Goal: Task Accomplishment & Management: Use online tool/utility

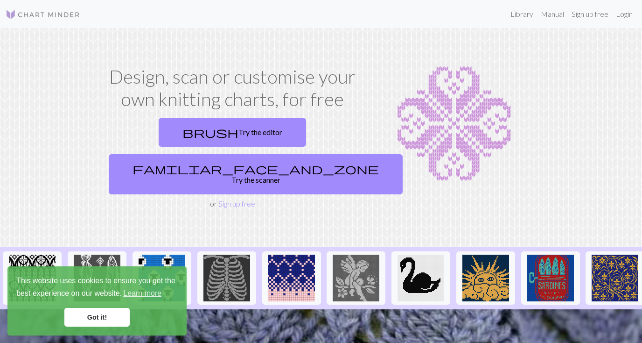
click at [89, 320] on link "Got it!" at bounding box center [96, 317] width 65 height 19
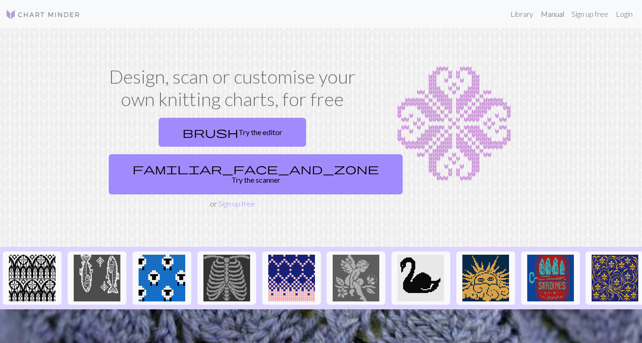
click at [551, 19] on link "Manual" at bounding box center [552, 14] width 31 height 19
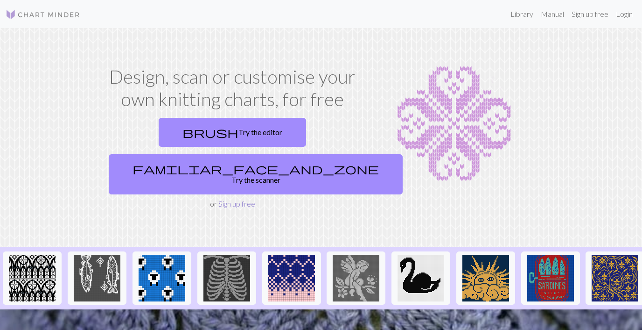
click at [228, 199] on link "Sign up free" at bounding box center [236, 203] width 37 height 9
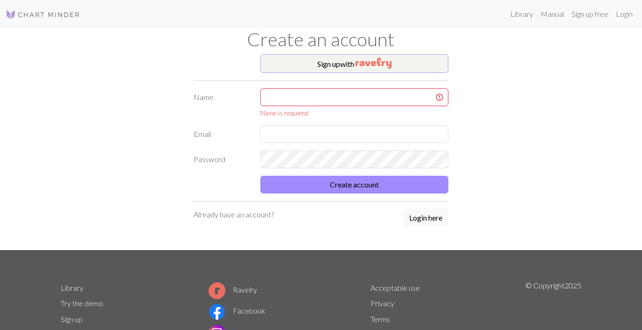
click at [340, 67] on button "Sign up with" at bounding box center [354, 63] width 189 height 19
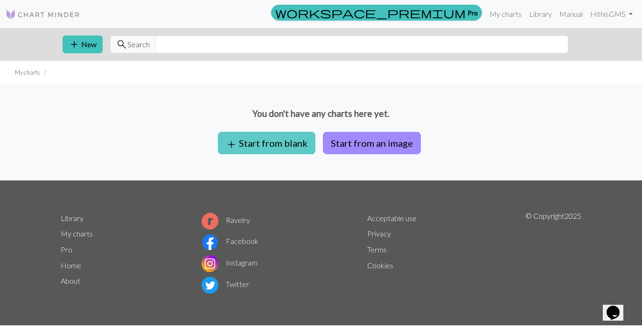
click at [273, 139] on button "add Start from blank" at bounding box center [267, 143] width 98 height 22
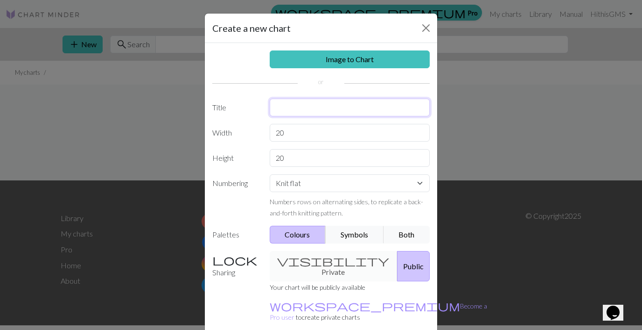
click at [286, 108] on input "text" at bounding box center [350, 107] width 161 height 18
type input "Flower"
click at [286, 133] on input "20" at bounding box center [350, 133] width 161 height 18
drag, startPoint x: 286, startPoint y: 133, endPoint x: 275, endPoint y: 133, distance: 10.7
click at [275, 133] on input "20" at bounding box center [350, 133] width 161 height 18
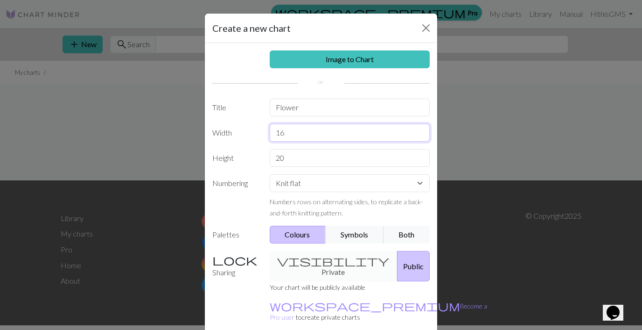
type input "16"
drag, startPoint x: 284, startPoint y: 156, endPoint x: 273, endPoint y: 157, distance: 10.8
click at [273, 157] on input "20" at bounding box center [350, 158] width 161 height 18
type input "16"
select select "round"
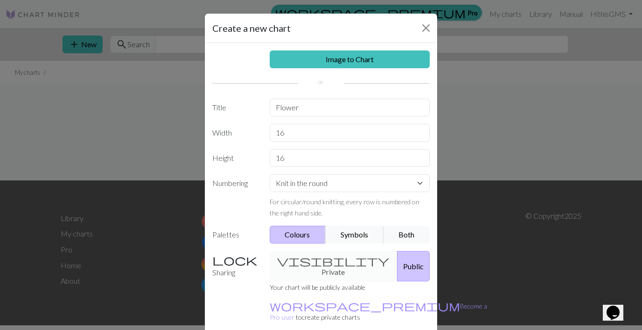
click at [303, 232] on button "Colours" at bounding box center [298, 234] width 56 height 18
click at [313, 261] on div "visibility Private Public" at bounding box center [350, 266] width 172 height 30
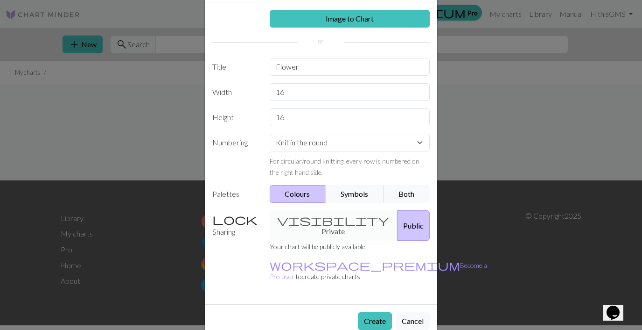
scroll to position [39, 0]
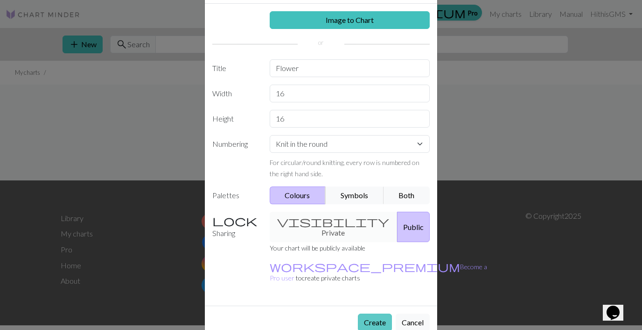
click at [380, 313] on button "Create" at bounding box center [375, 322] width 34 height 18
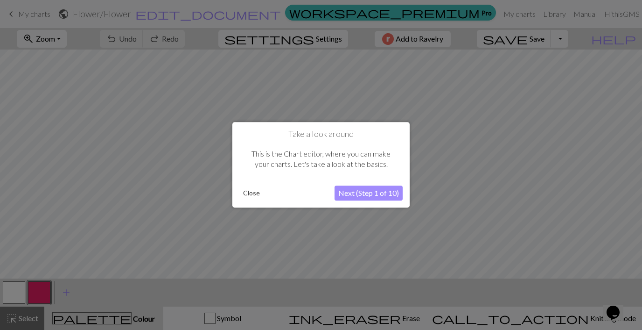
click at [342, 192] on button "Next (Step 1 of 10)" at bounding box center [369, 193] width 68 height 15
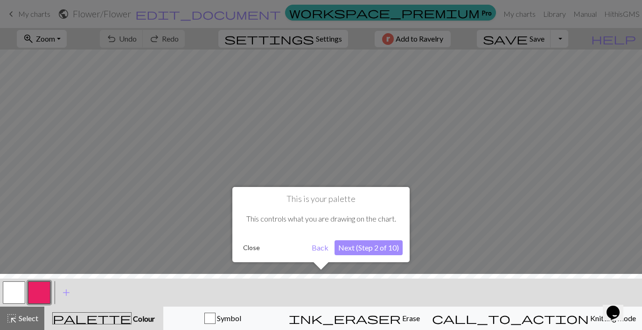
click at [348, 245] on button "Next (Step 2 of 10)" at bounding box center [369, 247] width 68 height 15
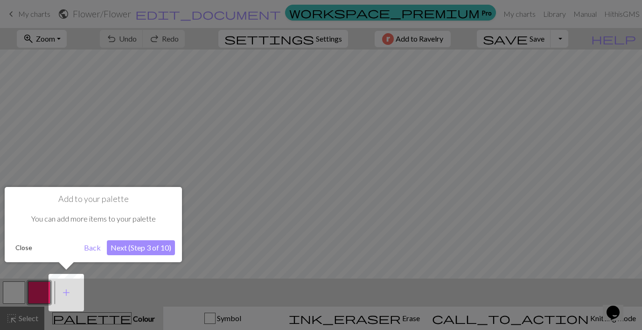
click at [119, 248] on button "Next (Step 3 of 10)" at bounding box center [141, 247] width 68 height 15
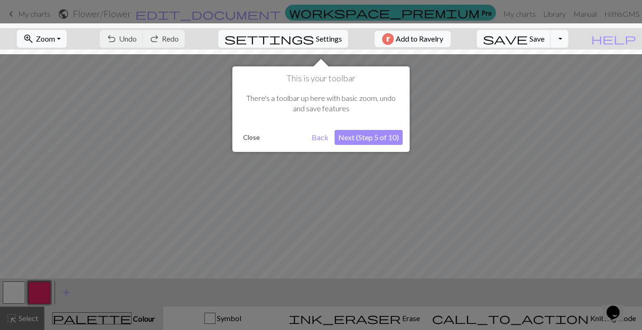
click at [343, 134] on button "Next (Step 5 of 10)" at bounding box center [369, 137] width 68 height 15
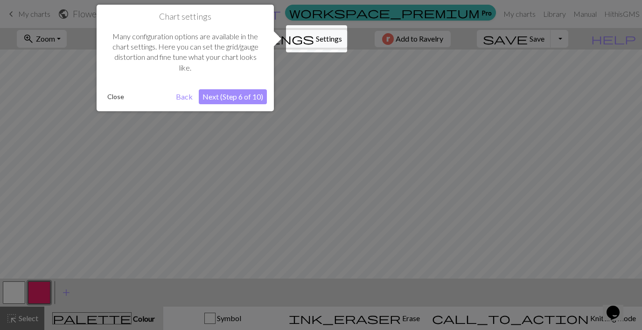
click at [245, 96] on button "Next (Step 6 of 10)" at bounding box center [233, 96] width 68 height 15
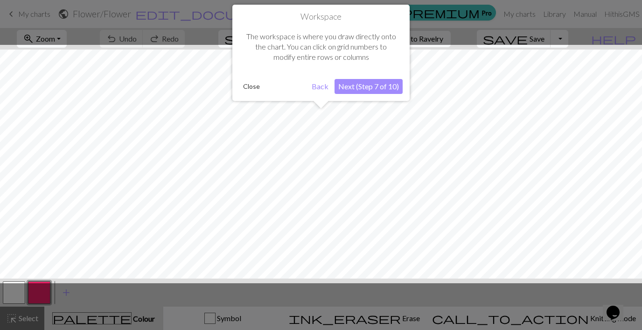
click at [357, 82] on button "Next (Step 7 of 10)" at bounding box center [369, 86] width 68 height 15
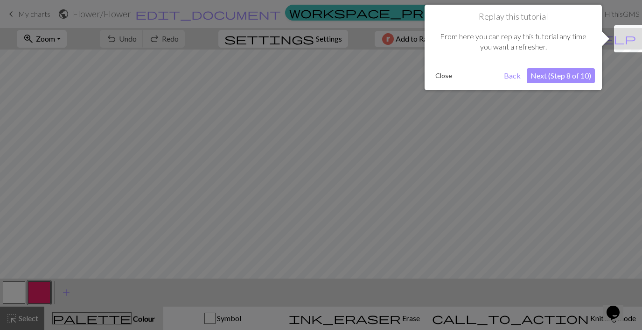
click at [567, 76] on button "Next (Step 8 of 10)" at bounding box center [561, 75] width 68 height 15
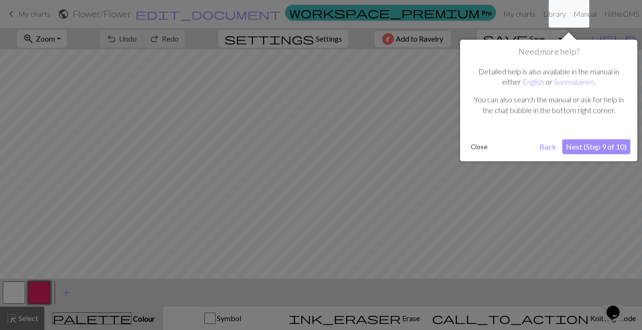
click at [587, 145] on button "Next (Step 9 of 10)" at bounding box center [597, 146] width 68 height 15
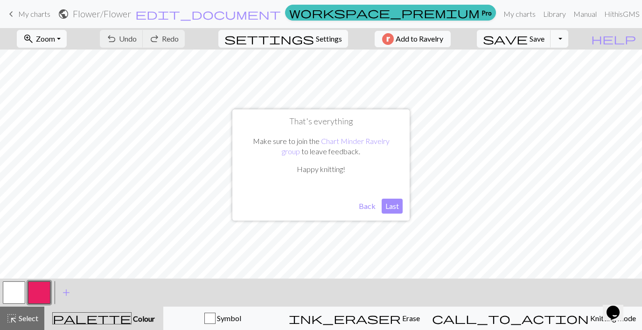
click at [393, 206] on button "Last" at bounding box center [392, 205] width 21 height 15
click at [35, 287] on button "button" at bounding box center [39, 292] width 22 height 22
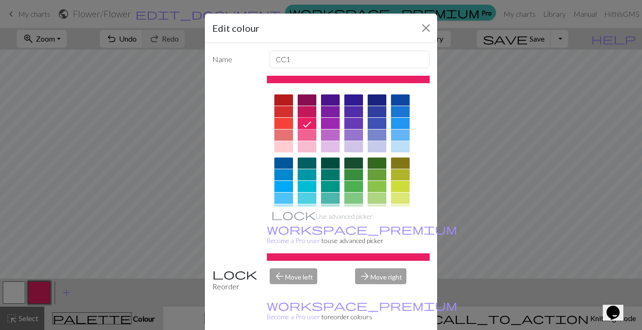
click at [307, 120] on icon at bounding box center [307, 124] width 11 height 11
click at [299, 268] on div "arrow_back Move left" at bounding box center [307, 280] width 86 height 24
click at [285, 268] on div "arrow_back Move left" at bounding box center [307, 280] width 86 height 24
click at [373, 101] on div at bounding box center [377, 99] width 19 height 11
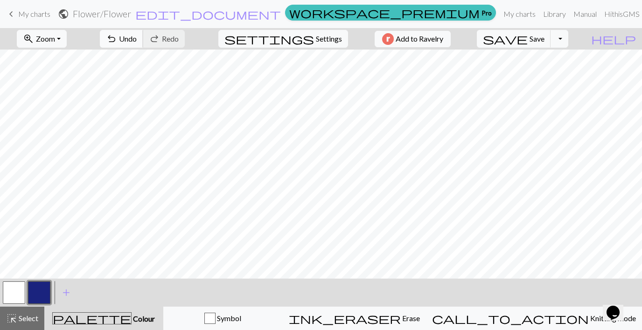
click at [143, 39] on button "undo Undo Undo" at bounding box center [121, 39] width 43 height 18
click at [137, 35] on span "Undo" at bounding box center [128, 38] width 18 height 9
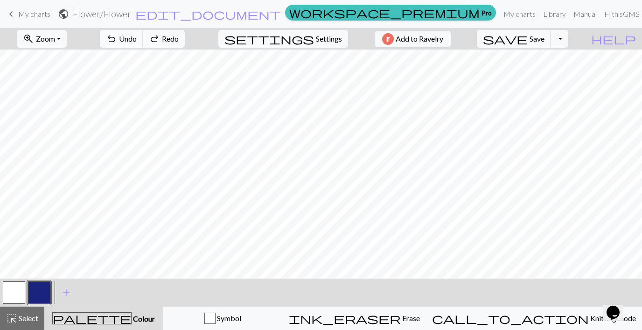
click at [137, 35] on span "Undo" at bounding box center [128, 38] width 18 height 9
click at [137, 36] on span "Undo" at bounding box center [128, 38] width 18 height 9
click at [117, 36] on span "undo" at bounding box center [111, 38] width 11 height 13
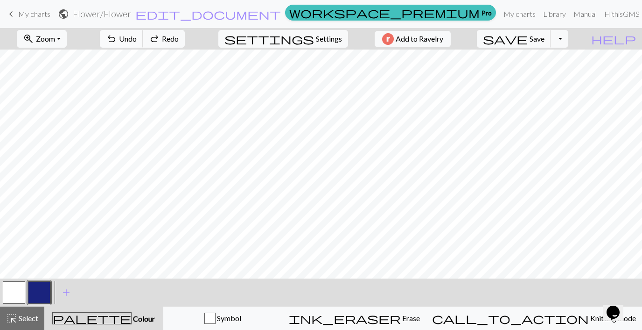
click at [117, 36] on span "undo" at bounding box center [111, 38] width 11 height 13
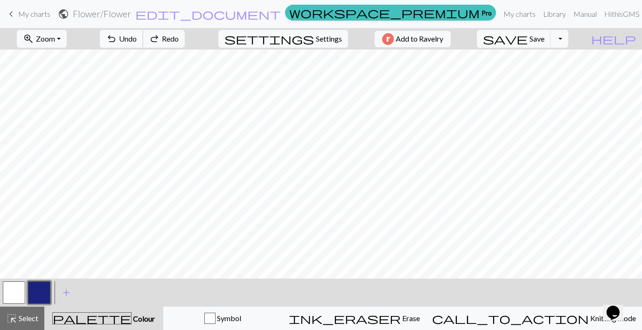
click at [117, 36] on span "undo" at bounding box center [111, 38] width 11 height 13
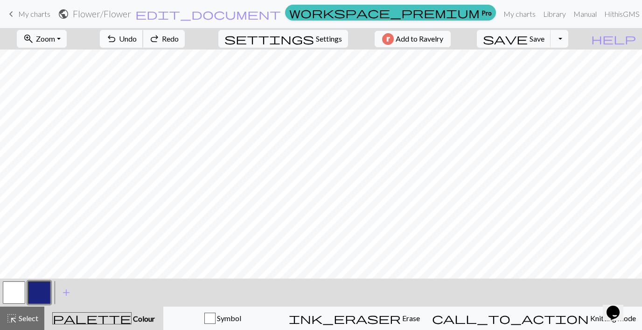
click at [117, 36] on span "undo" at bounding box center [111, 38] width 11 height 13
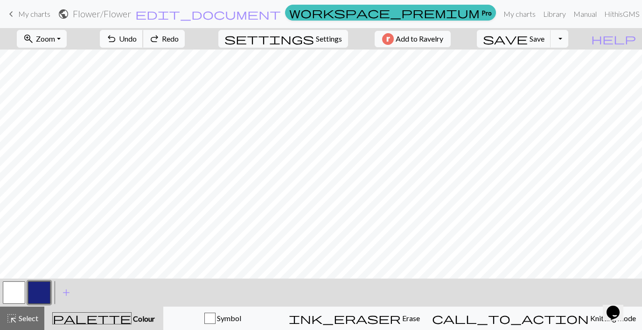
click at [117, 36] on span "undo" at bounding box center [111, 38] width 11 height 13
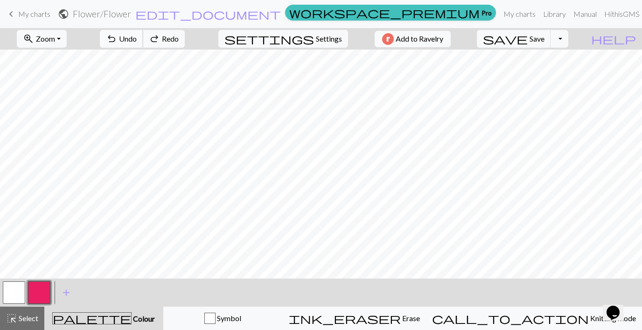
click at [117, 36] on span "undo" at bounding box center [111, 38] width 11 height 13
click at [42, 291] on button "button" at bounding box center [39, 292] width 22 height 22
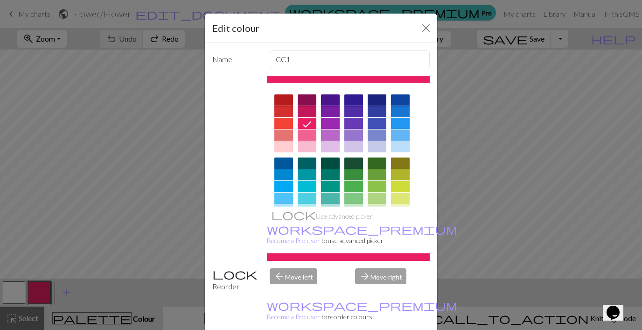
click at [383, 99] on div at bounding box center [377, 99] width 19 height 11
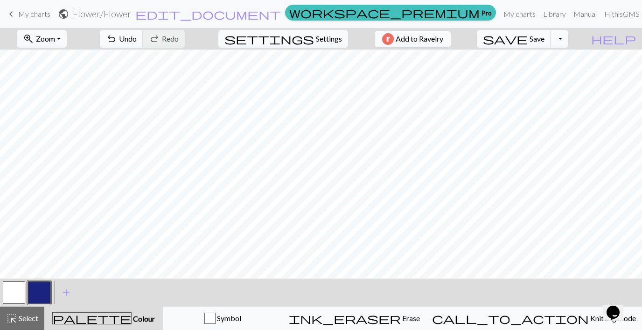
click at [143, 39] on button "undo Undo Undo" at bounding box center [121, 39] width 43 height 18
click at [143, 36] on button "undo Undo Undo" at bounding box center [121, 39] width 43 height 18
click at [117, 37] on span "undo" at bounding box center [111, 38] width 11 height 13
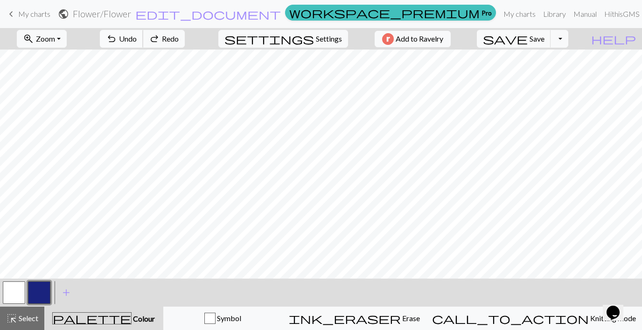
click at [117, 37] on span "undo" at bounding box center [111, 38] width 11 height 13
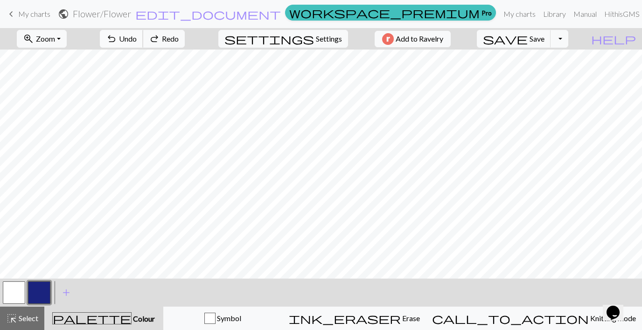
click at [117, 37] on span "undo" at bounding box center [111, 38] width 11 height 13
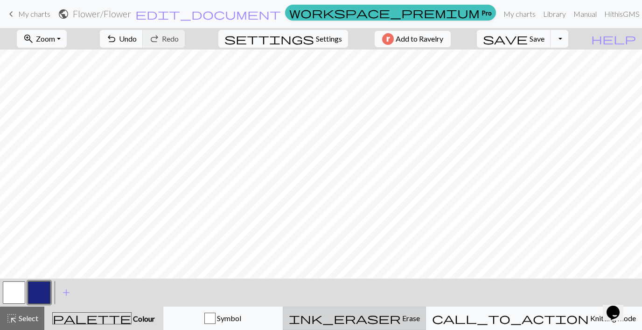
click at [420, 314] on span "Erase" at bounding box center [410, 317] width 19 height 9
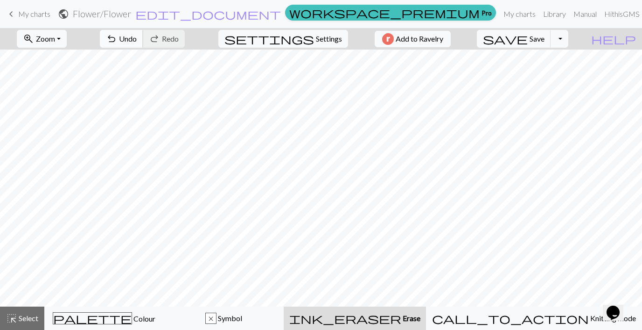
click at [117, 36] on span "undo" at bounding box center [111, 38] width 11 height 13
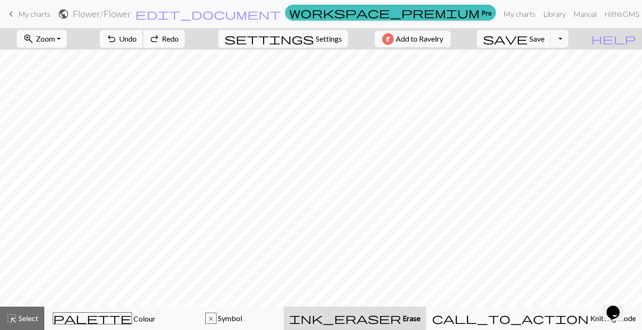
click at [117, 36] on span "undo" at bounding box center [111, 38] width 11 height 13
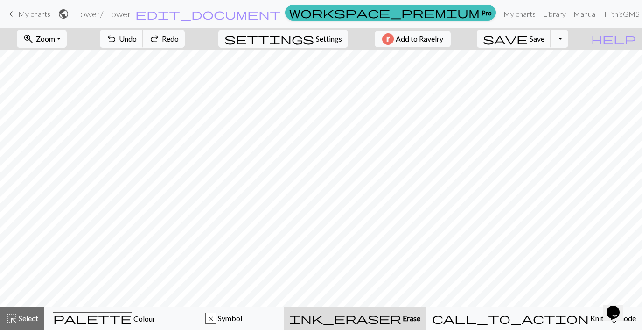
click at [117, 36] on span "undo" at bounding box center [111, 38] width 11 height 13
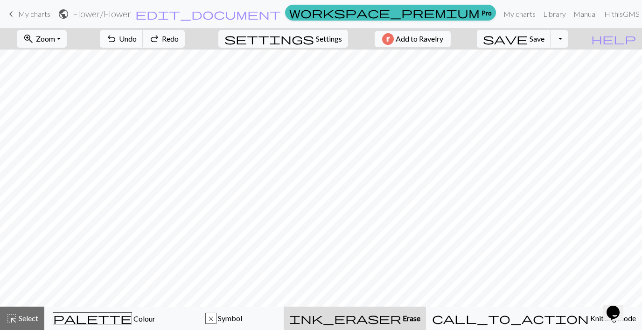
click at [117, 36] on span "undo" at bounding box center [111, 38] width 11 height 13
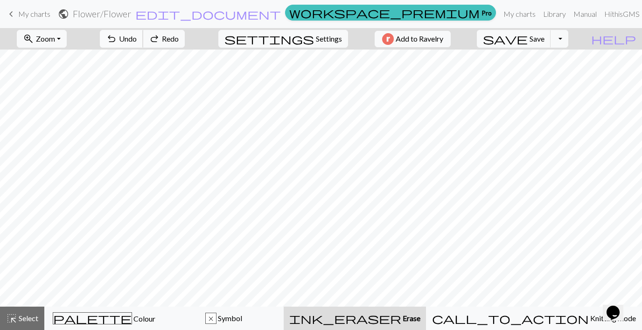
click at [117, 36] on span "undo" at bounding box center [111, 38] width 11 height 13
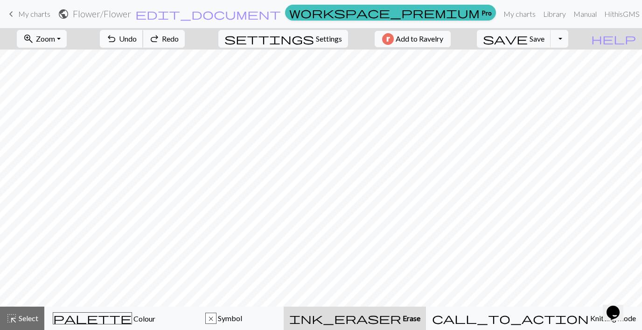
click at [117, 36] on span "undo" at bounding box center [111, 38] width 11 height 13
click at [143, 34] on button "undo Undo Undo" at bounding box center [121, 39] width 43 height 18
click at [143, 42] on button "undo Undo Undo" at bounding box center [121, 39] width 43 height 18
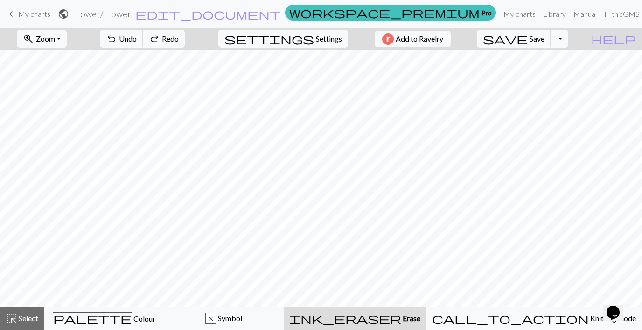
click at [401, 321] on span "ink_eraser" at bounding box center [345, 317] width 112 height 13
click at [401, 316] on span "ink_eraser" at bounding box center [345, 317] width 112 height 13
click at [395, 317] on div "ink_eraser Erase Erase" at bounding box center [354, 317] width 131 height 11
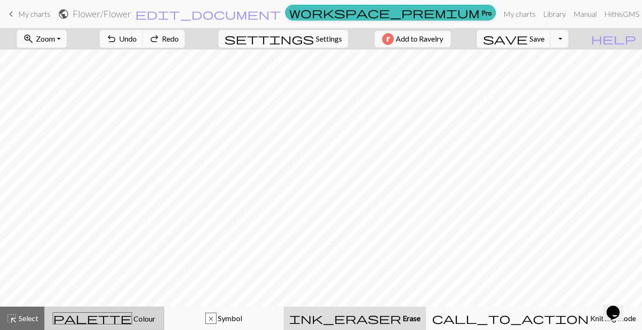
click at [132, 321] on span "Colour" at bounding box center [143, 318] width 23 height 9
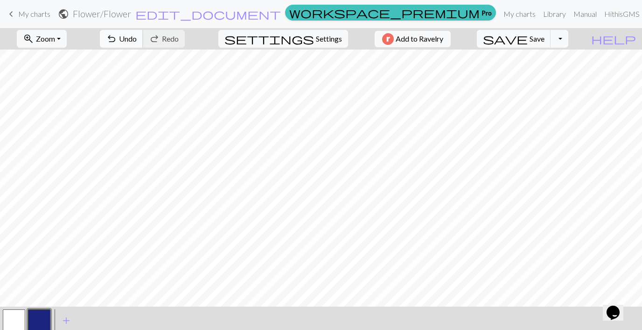
click at [117, 41] on span "undo" at bounding box center [111, 38] width 11 height 13
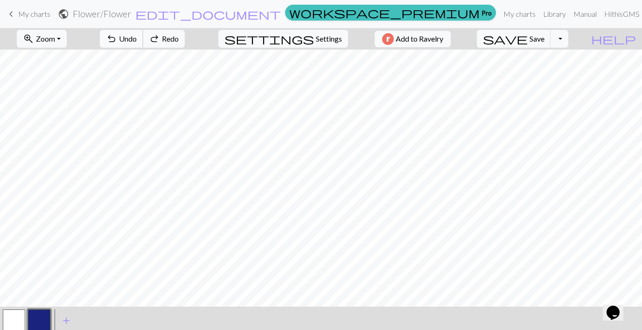
click at [117, 41] on span "undo" at bounding box center [111, 38] width 11 height 13
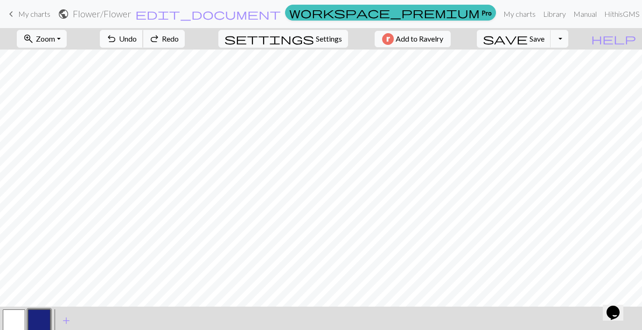
click at [117, 41] on span "undo" at bounding box center [111, 38] width 11 height 13
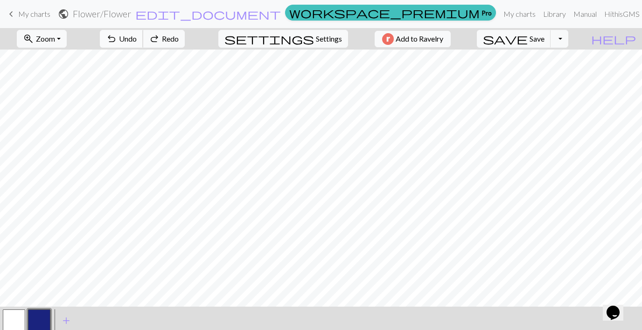
click at [117, 41] on span "undo" at bounding box center [111, 38] width 11 height 13
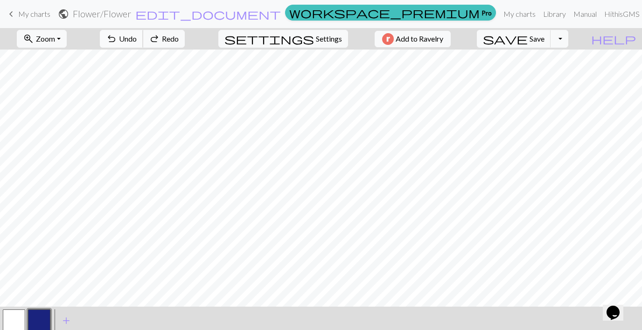
click at [117, 41] on span "undo" at bounding box center [111, 38] width 11 height 13
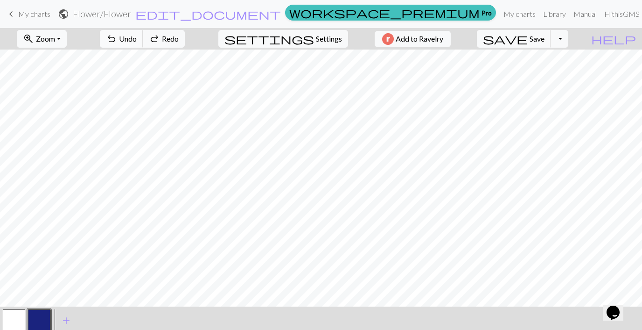
click at [117, 41] on span "undo" at bounding box center [111, 38] width 11 height 13
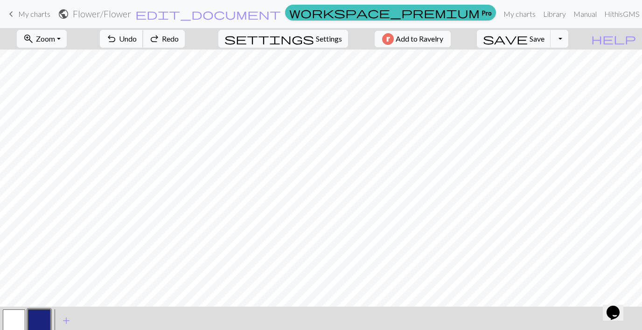
click at [117, 41] on span "undo" at bounding box center [111, 38] width 11 height 13
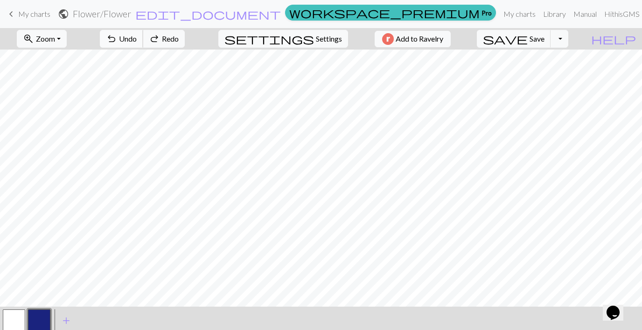
click at [117, 41] on span "undo" at bounding box center [111, 38] width 11 height 13
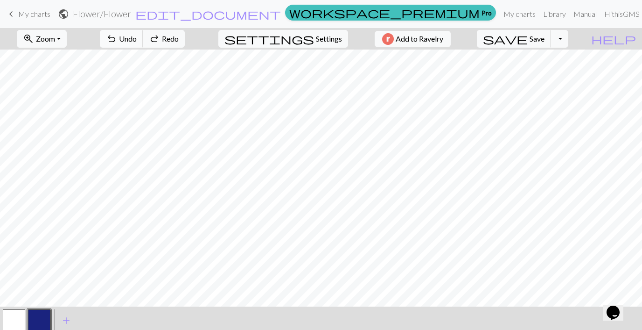
click at [117, 41] on span "undo" at bounding box center [111, 38] width 11 height 13
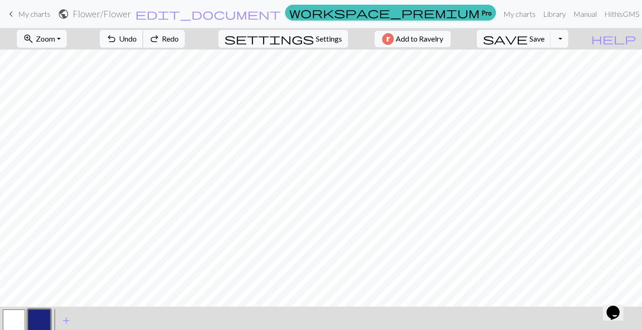
click at [117, 41] on span "undo" at bounding box center [111, 38] width 11 height 13
click at [21, 11] on span "My charts" at bounding box center [34, 13] width 32 height 9
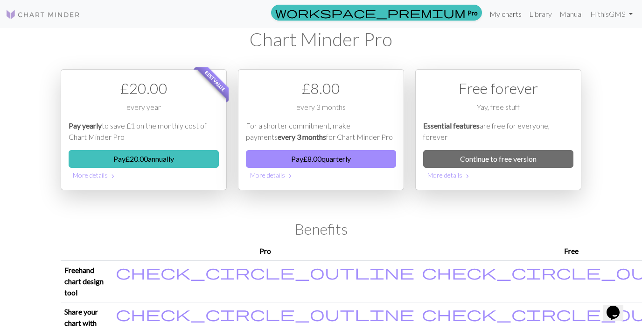
click at [505, 15] on link "My charts" at bounding box center [506, 14] width 40 height 19
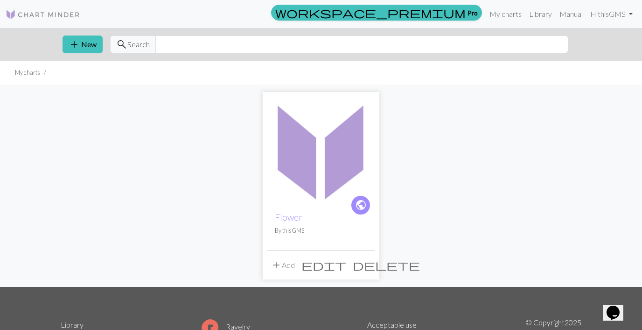
click at [346, 266] on span "edit" at bounding box center [324, 264] width 45 height 13
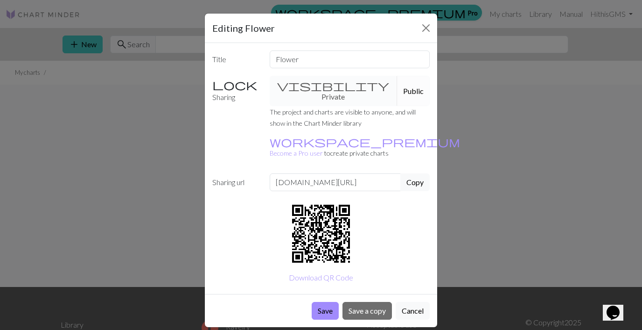
click at [397, 79] on button "Public" at bounding box center [413, 91] width 33 height 30
click at [398, 82] on button "Public" at bounding box center [413, 91] width 33 height 30
click at [412, 302] on button "Cancel" at bounding box center [413, 311] width 34 height 18
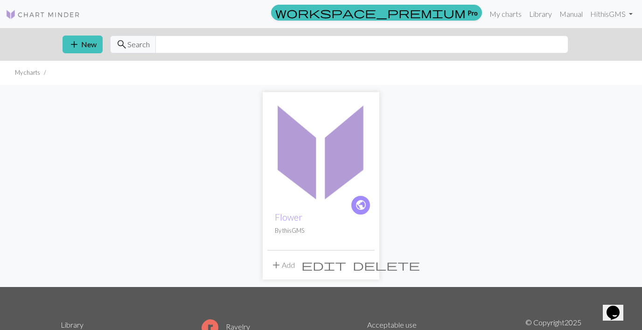
click at [365, 263] on span "delete" at bounding box center [386, 264] width 67 height 13
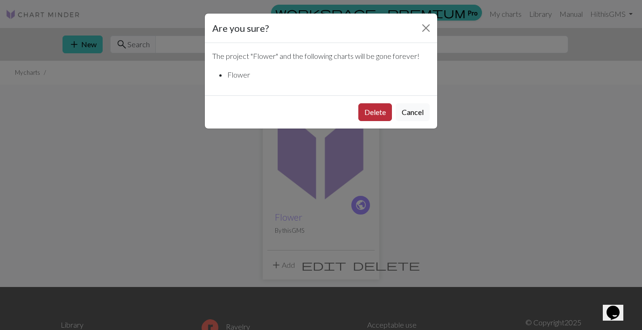
click at [383, 110] on button "Delete" at bounding box center [376, 112] width 34 height 18
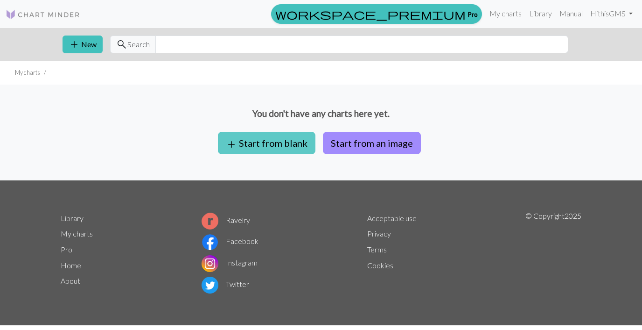
click at [271, 141] on button "add Start from blank" at bounding box center [267, 143] width 98 height 22
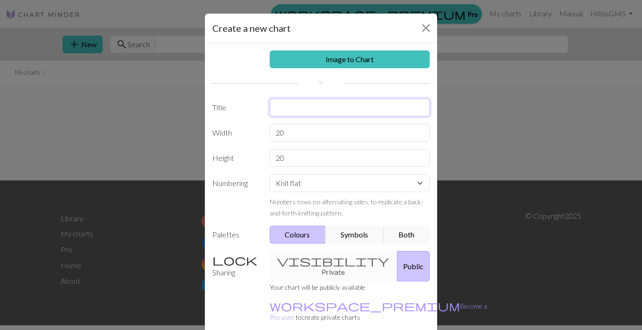
click at [288, 108] on input "text" at bounding box center [350, 107] width 161 height 18
type input "Flower"
click at [287, 131] on input "20" at bounding box center [350, 133] width 161 height 18
drag, startPoint x: 287, startPoint y: 131, endPoint x: 273, endPoint y: 131, distance: 14.0
click at [273, 131] on input "20" at bounding box center [350, 133] width 161 height 18
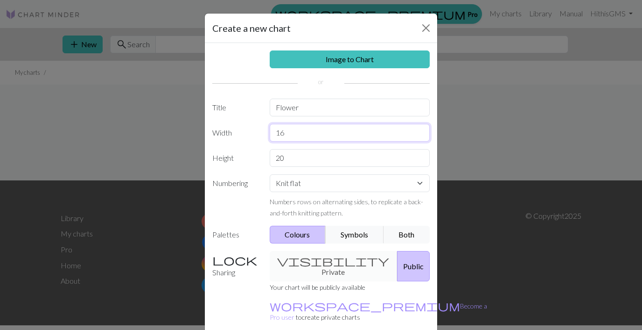
type input "16"
click at [292, 157] on input "20" at bounding box center [350, 158] width 161 height 18
type input "2"
type input "13"
select select "round"
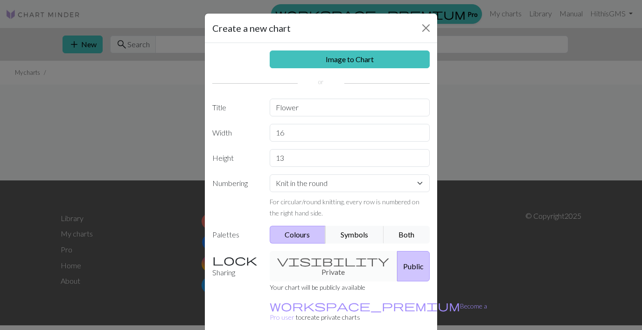
click at [308, 237] on button "Colours" at bounding box center [298, 234] width 56 height 18
click at [397, 263] on button "Public" at bounding box center [413, 266] width 33 height 30
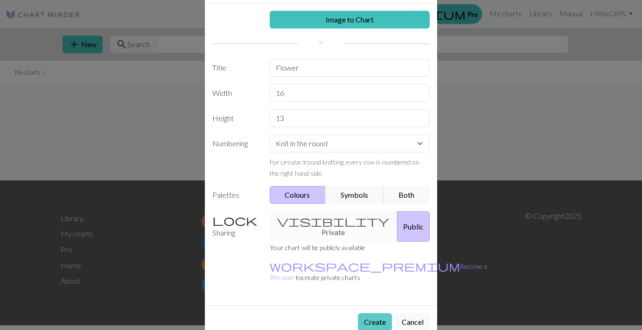
scroll to position [39, 0]
click at [376, 313] on button "Create" at bounding box center [375, 322] width 34 height 18
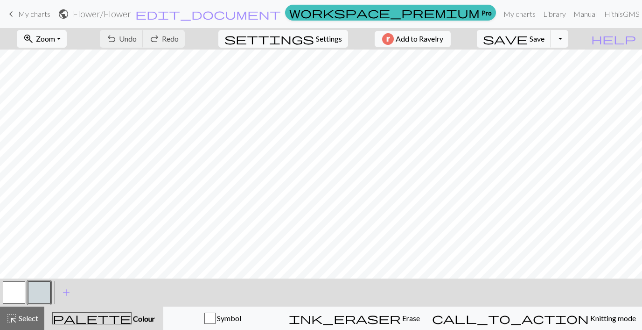
click at [36, 288] on button "button" at bounding box center [39, 292] width 22 height 22
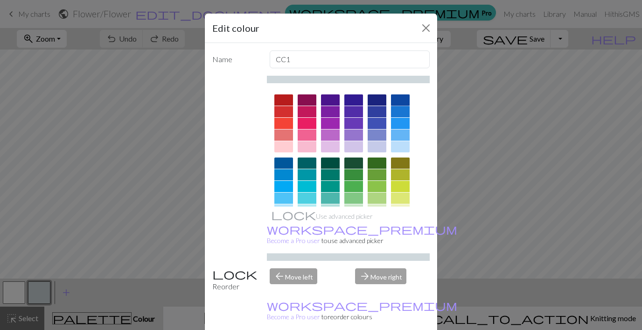
click at [397, 95] on div at bounding box center [400, 99] width 19 height 11
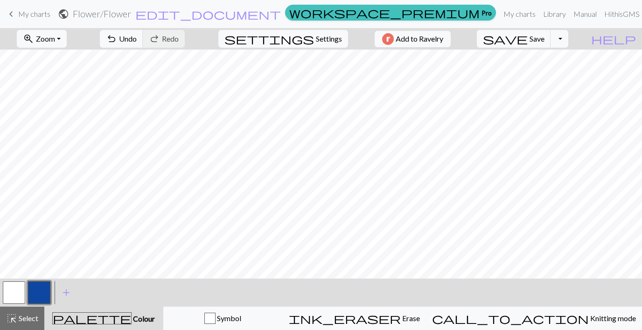
click at [8, 294] on button "button" at bounding box center [14, 292] width 22 height 22
click at [18, 290] on button "button" at bounding box center [14, 292] width 22 height 22
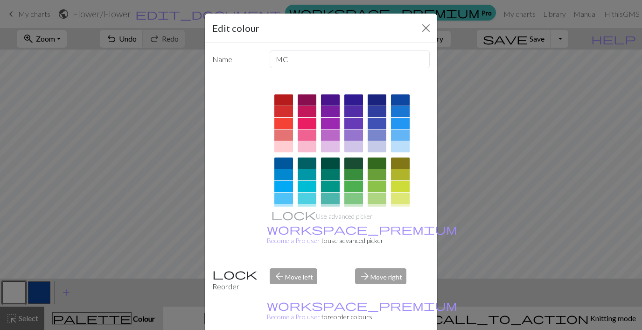
click at [401, 144] on div at bounding box center [400, 146] width 19 height 11
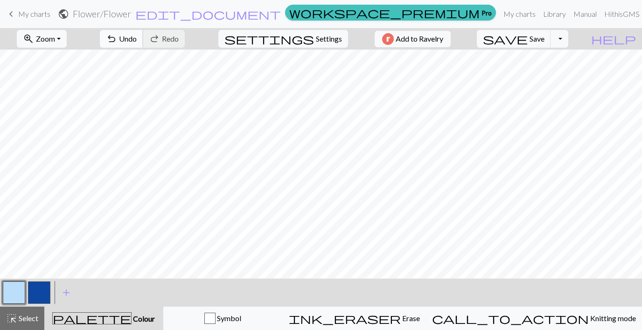
click at [117, 38] on span "undo" at bounding box center [111, 38] width 11 height 13
click at [39, 294] on button "button" at bounding box center [39, 292] width 22 height 22
click at [143, 42] on button "undo Undo Undo" at bounding box center [121, 39] width 43 height 18
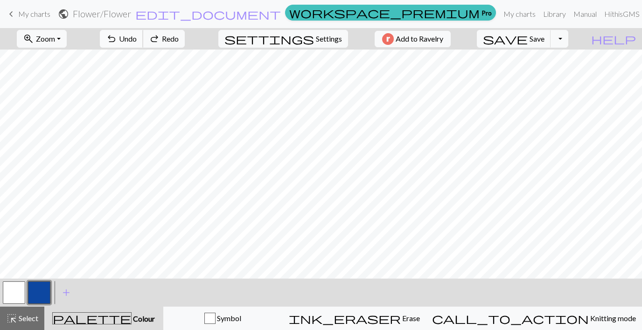
click at [143, 42] on button "undo Undo Undo" at bounding box center [121, 39] width 43 height 18
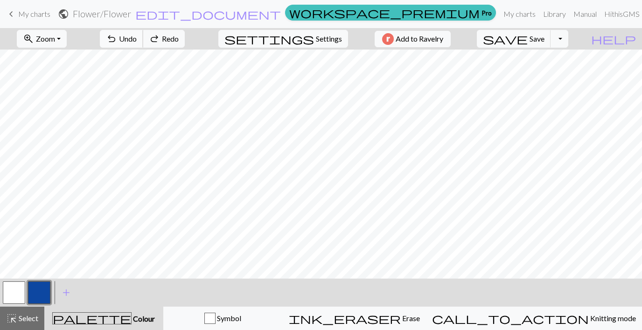
click at [143, 42] on button "undo Undo Undo" at bounding box center [121, 39] width 43 height 18
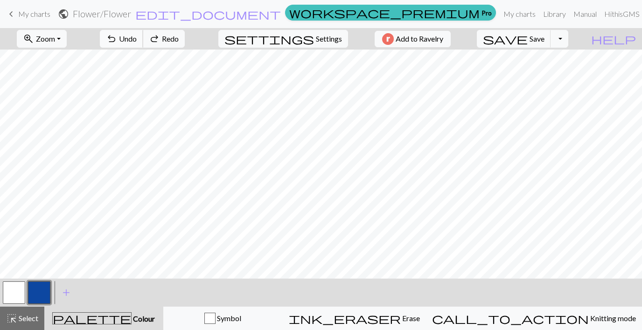
click at [143, 42] on button "undo Undo Undo" at bounding box center [121, 39] width 43 height 18
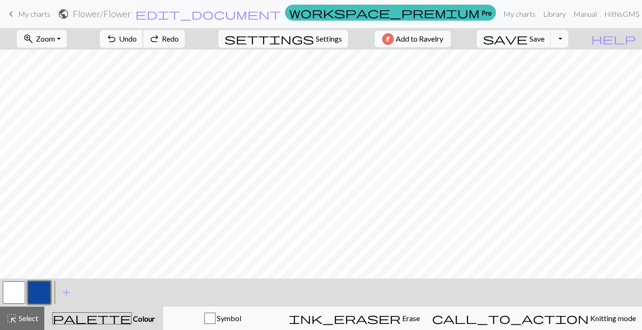
click at [143, 42] on button "undo Undo Undo" at bounding box center [121, 39] width 43 height 18
click at [528, 40] on span "save" at bounding box center [505, 38] width 45 height 13
click at [500, 13] on link "My charts" at bounding box center [520, 14] width 40 height 19
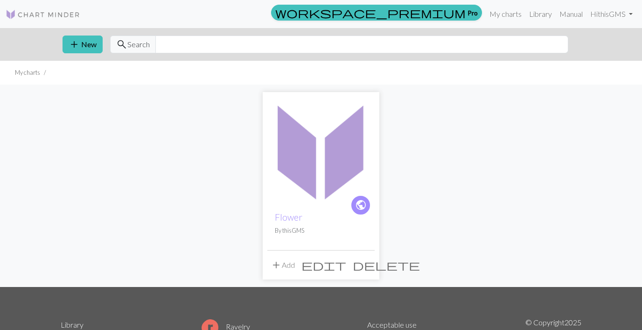
click at [300, 202] on img at bounding box center [320, 150] width 107 height 107
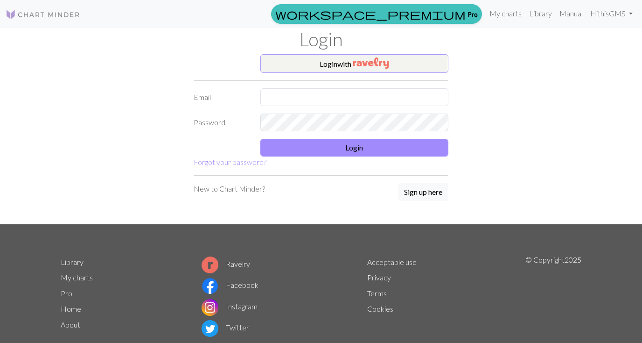
click at [344, 67] on button "Login with" at bounding box center [354, 63] width 189 height 19
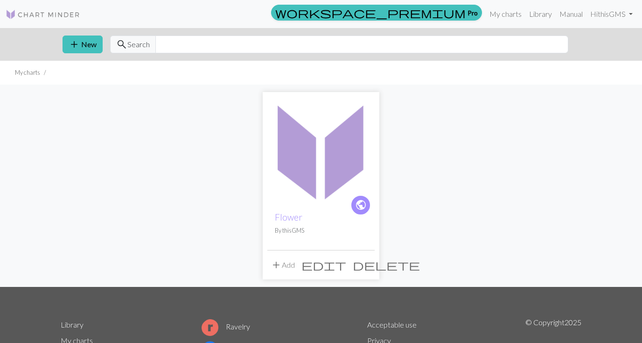
click at [329, 176] on img at bounding box center [320, 150] width 107 height 107
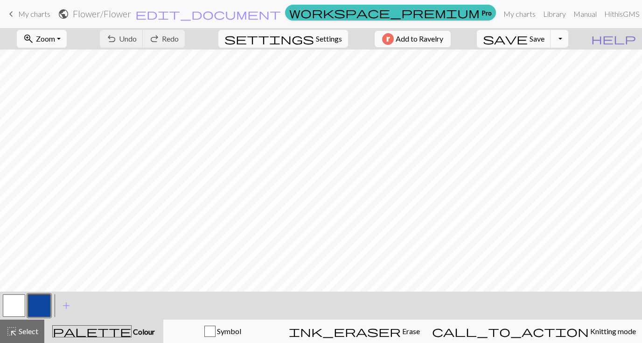
click at [629, 37] on span "help" at bounding box center [613, 38] width 45 height 13
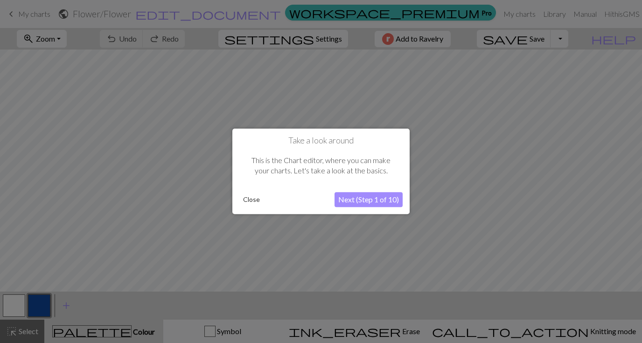
click at [379, 197] on button "Next (Step 1 of 10)" at bounding box center [369, 199] width 68 height 15
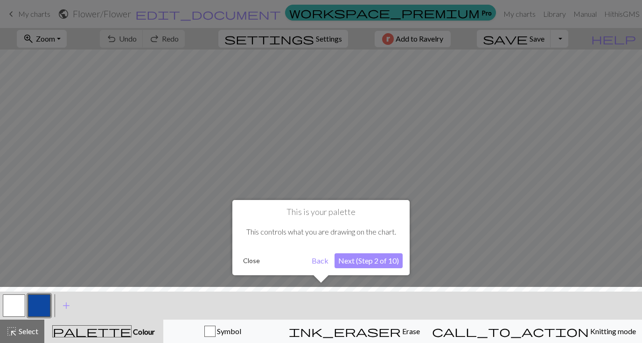
click at [377, 262] on button "Next (Step 2 of 10)" at bounding box center [369, 260] width 68 height 15
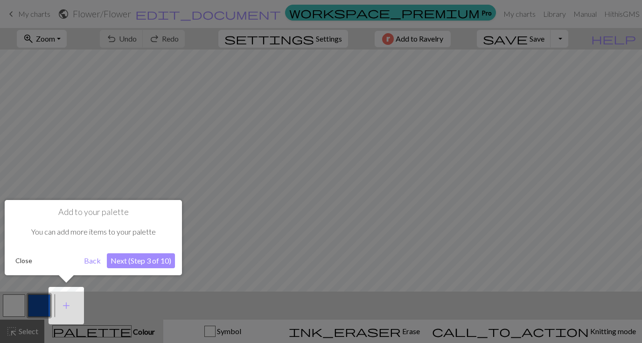
click at [149, 262] on button "Next (Step 3 of 10)" at bounding box center [141, 260] width 68 height 15
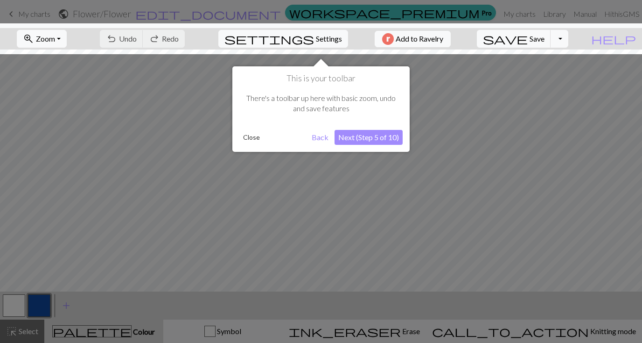
click at [376, 136] on button "Next (Step 5 of 10)" at bounding box center [369, 137] width 68 height 15
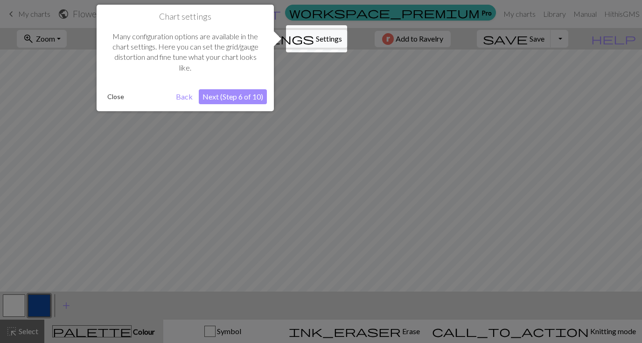
click at [241, 97] on button "Next (Step 6 of 10)" at bounding box center [233, 96] width 68 height 15
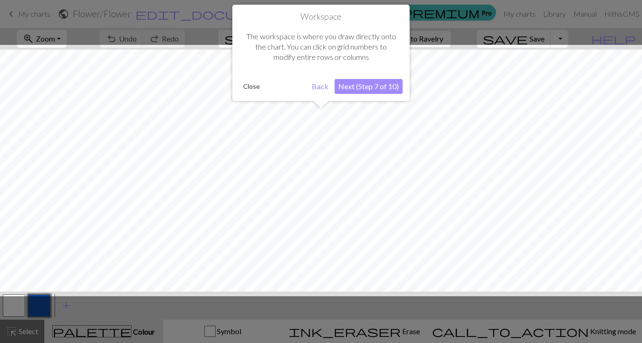
click at [371, 84] on button "Next (Step 7 of 10)" at bounding box center [369, 86] width 68 height 15
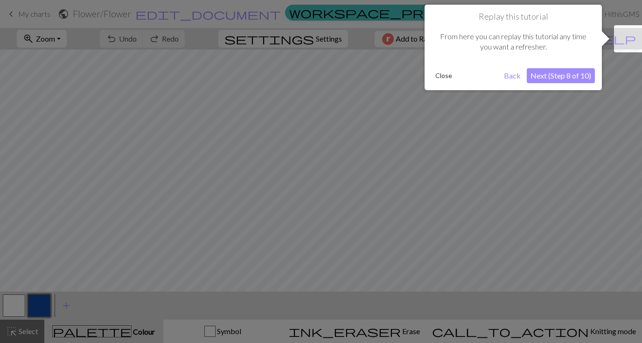
click at [545, 75] on button "Next (Step 8 of 10)" at bounding box center [561, 75] width 68 height 15
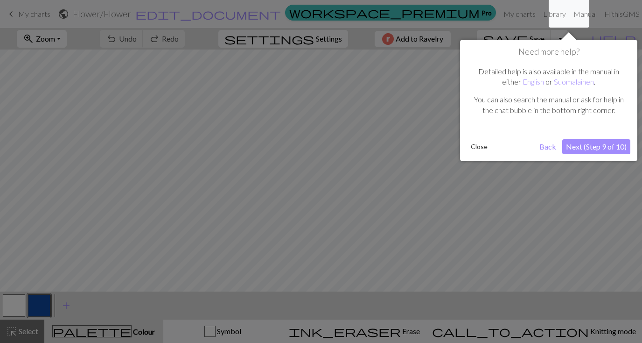
click at [579, 149] on button "Next (Step 9 of 10)" at bounding box center [597, 146] width 68 height 15
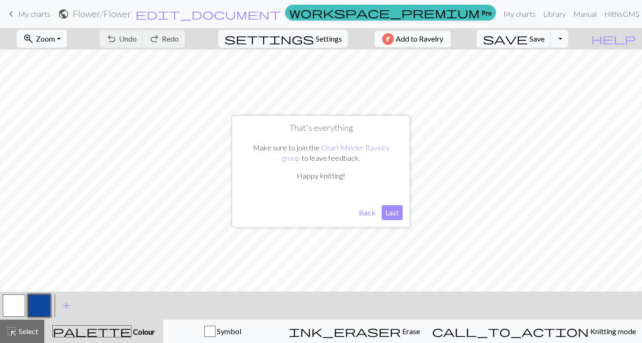
click at [394, 213] on button "Last" at bounding box center [392, 212] width 21 height 15
click at [569, 39] on button "Toggle Dropdown" at bounding box center [560, 39] width 18 height 18
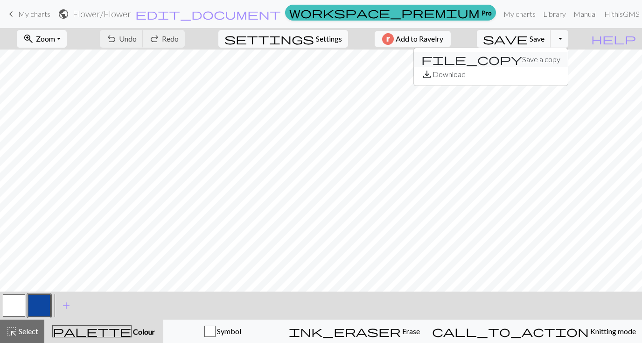
click at [547, 58] on button "file_copy Save a copy" at bounding box center [491, 59] width 154 height 15
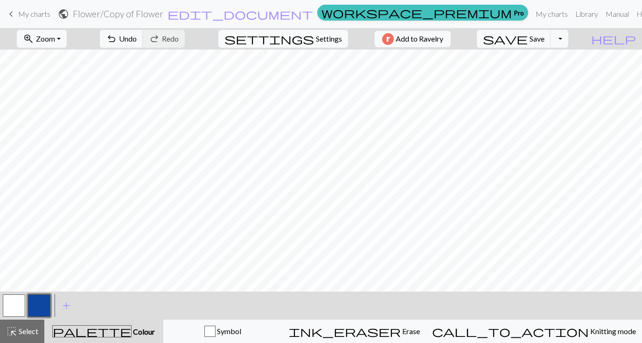
click at [322, 40] on span "Settings" at bounding box center [329, 38] width 26 height 11
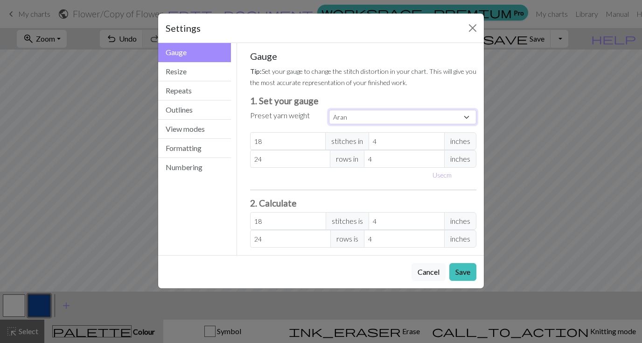
select select "fingering"
type input "28"
type input "36"
type input "28"
type input "36"
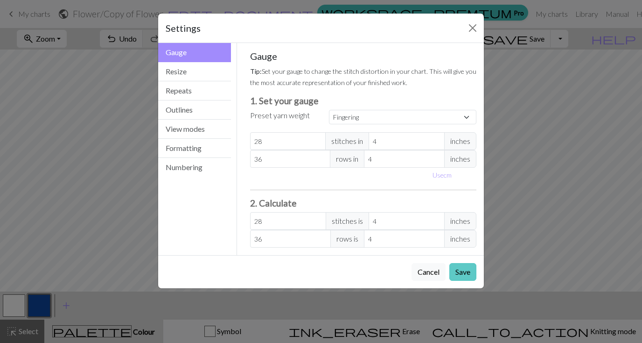
click at [468, 270] on button "Save" at bounding box center [463, 272] width 27 height 18
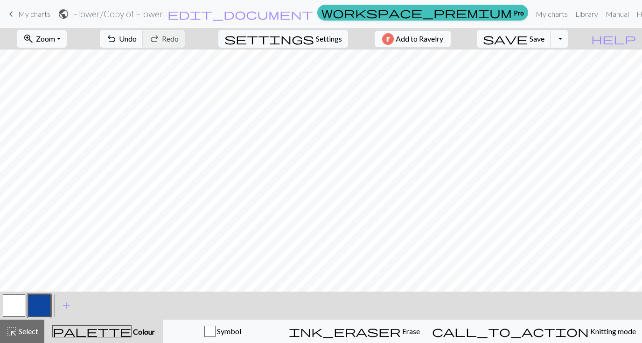
click at [439, 42] on span "Add to Ravelry" at bounding box center [420, 39] width 48 height 12
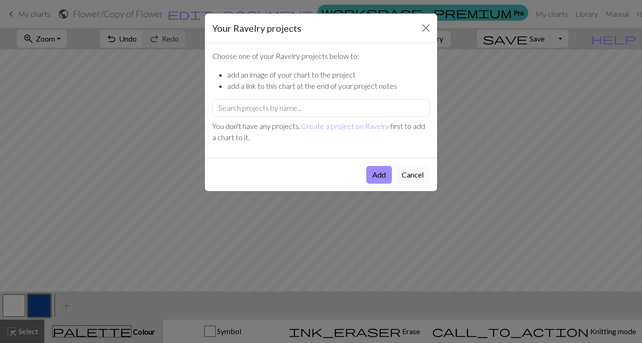
click at [422, 171] on button "Cancel" at bounding box center [413, 175] width 34 height 18
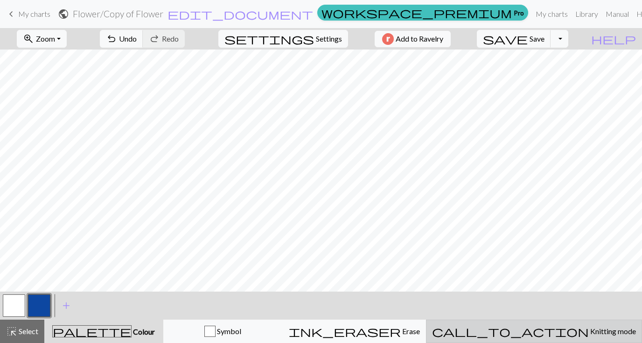
click at [589, 329] on span "Knitting mode" at bounding box center [612, 330] width 47 height 9
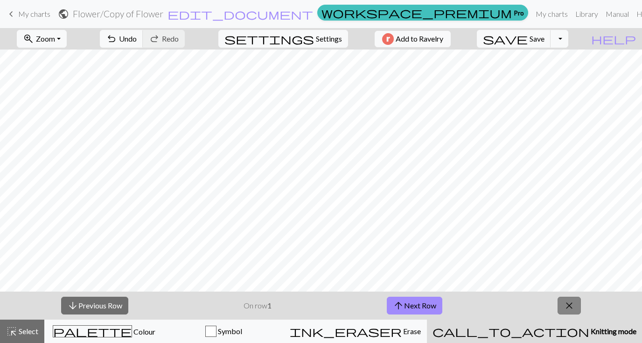
click at [569, 304] on span "close" at bounding box center [569, 305] width 11 height 13
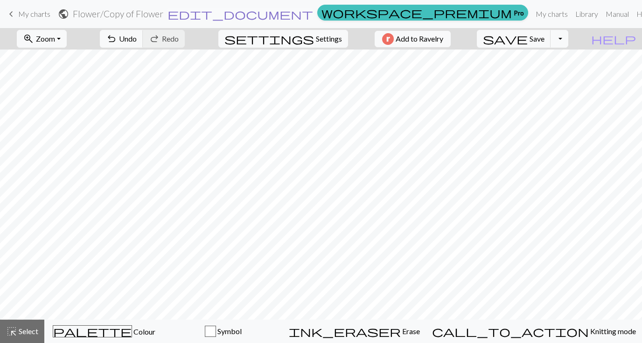
click at [306, 14] on span "edit_document" at bounding box center [241, 13] width 146 height 13
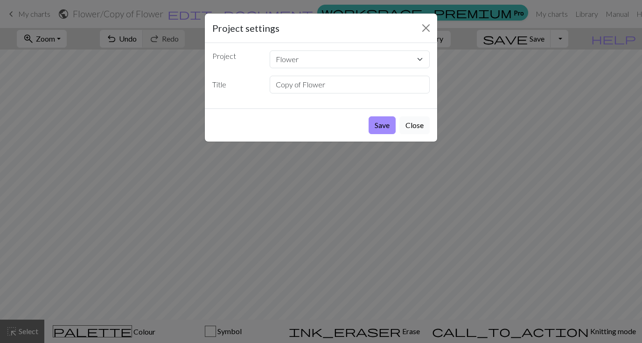
click at [416, 132] on button "Close" at bounding box center [415, 125] width 30 height 18
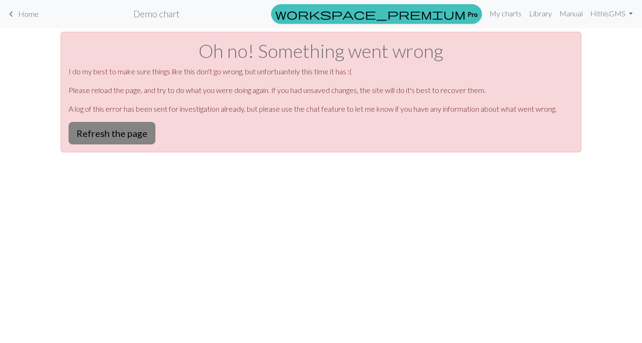
click at [105, 139] on button "Refresh the page" at bounding box center [112, 133] width 87 height 22
click at [126, 133] on button "Refresh the page" at bounding box center [112, 133] width 87 height 22
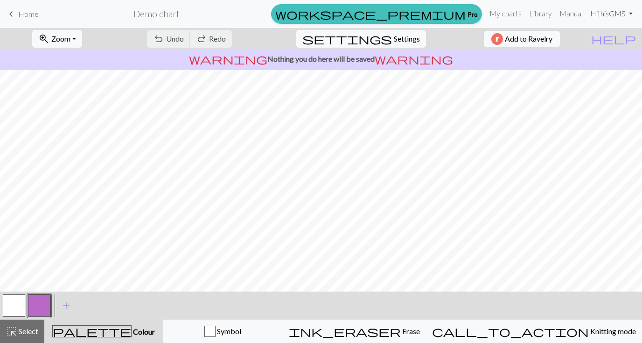
click at [618, 14] on link "Hi thisGMS" at bounding box center [612, 13] width 50 height 19
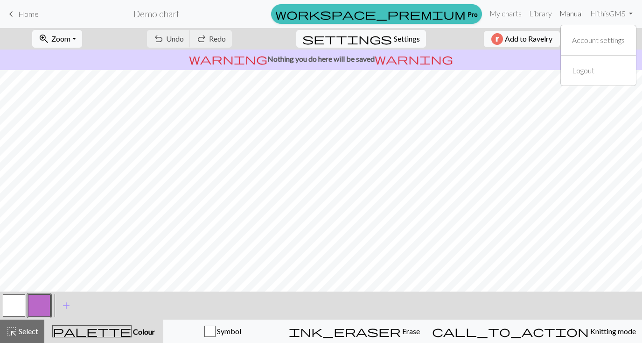
click at [575, 12] on link "Manual" at bounding box center [571, 13] width 31 height 19
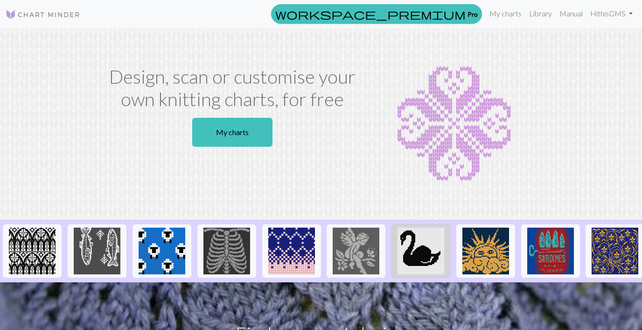
click at [426, 243] on img at bounding box center [421, 250] width 47 height 47
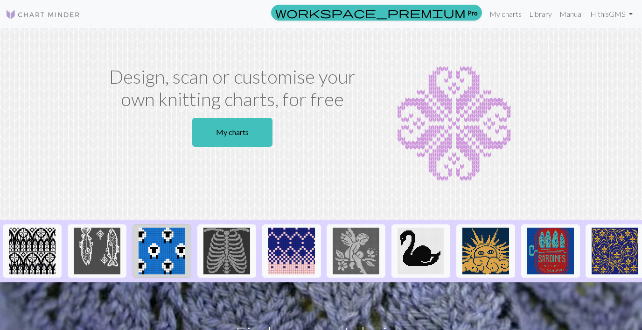
click at [167, 240] on img at bounding box center [162, 250] width 47 height 47
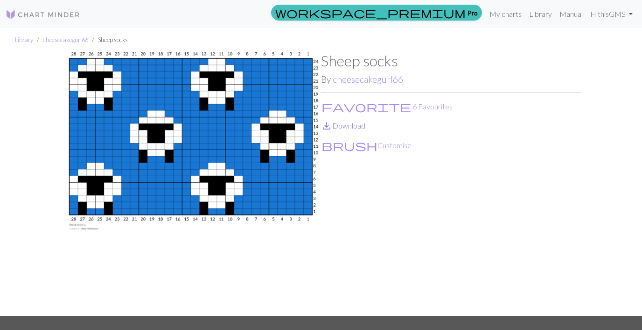
click at [336, 129] on link "save_alt Download" at bounding box center [343, 125] width 44 height 9
click at [499, 14] on link "My charts" at bounding box center [506, 14] width 40 height 19
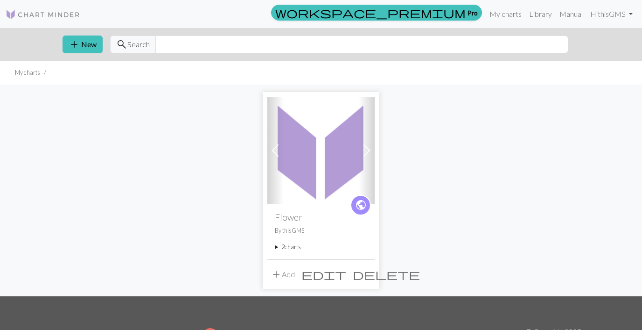
click at [303, 190] on img at bounding box center [320, 150] width 107 height 107
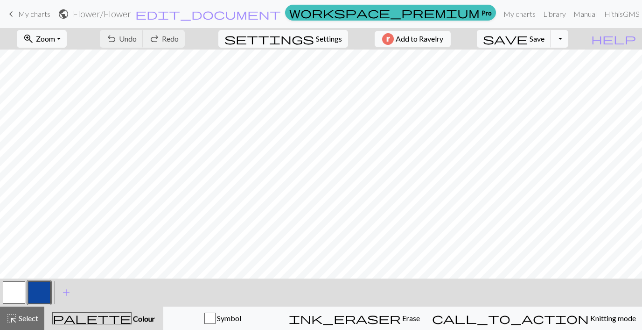
click at [569, 37] on button "Toggle Dropdown" at bounding box center [560, 39] width 18 height 18
click at [553, 75] on button "save_alt Download" at bounding box center [491, 74] width 154 height 15
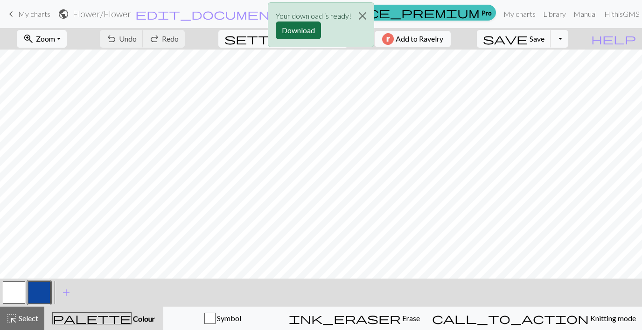
click at [306, 30] on button "Download" at bounding box center [298, 30] width 45 height 18
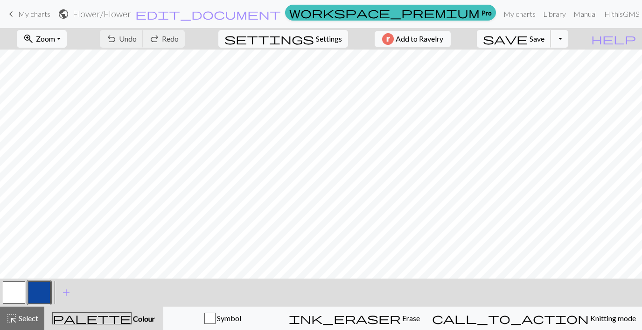
click at [551, 43] on button "save Save Save" at bounding box center [514, 39] width 74 height 18
click at [545, 40] on span "Save" at bounding box center [537, 38] width 15 height 9
click at [569, 37] on button "Toggle Dropdown" at bounding box center [560, 39] width 18 height 18
click at [549, 75] on button "save_alt Download" at bounding box center [491, 74] width 154 height 15
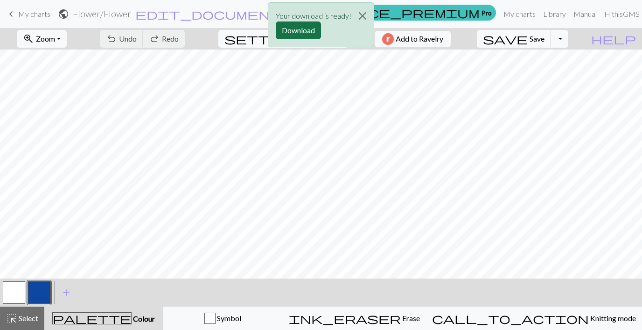
click at [296, 28] on button "Download" at bounding box center [298, 30] width 45 height 18
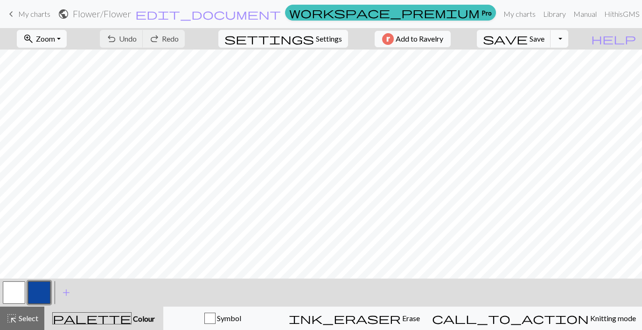
click at [569, 42] on button "Toggle Dropdown" at bounding box center [560, 39] width 18 height 18
click at [554, 76] on button "save_alt Download" at bounding box center [491, 74] width 154 height 15
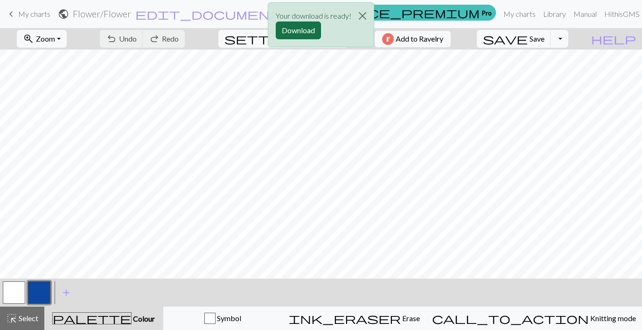
click at [288, 35] on button "Download" at bounding box center [298, 30] width 45 height 18
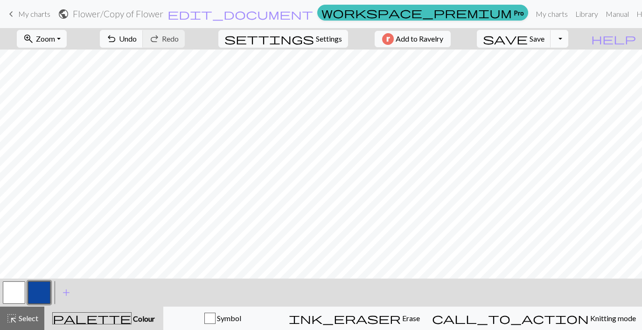
click at [569, 34] on button "Toggle Dropdown" at bounding box center [560, 39] width 18 height 18
click at [433, 72] on span "save_alt" at bounding box center [427, 74] width 11 height 13
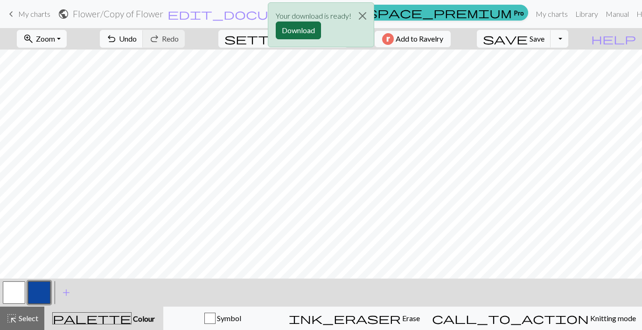
click at [307, 35] on button "Download" at bounding box center [298, 30] width 45 height 18
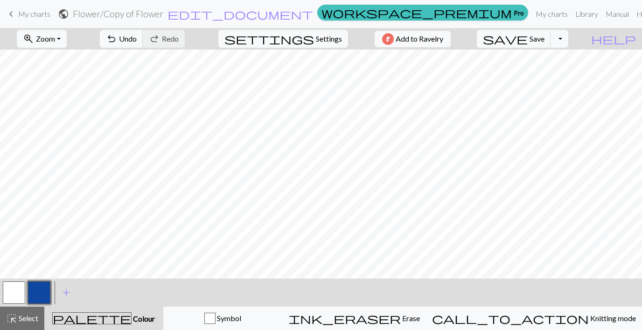
click at [16, 298] on button "button" at bounding box center [14, 292] width 22 height 22
click at [9, 289] on button "button" at bounding box center [14, 292] width 22 height 22
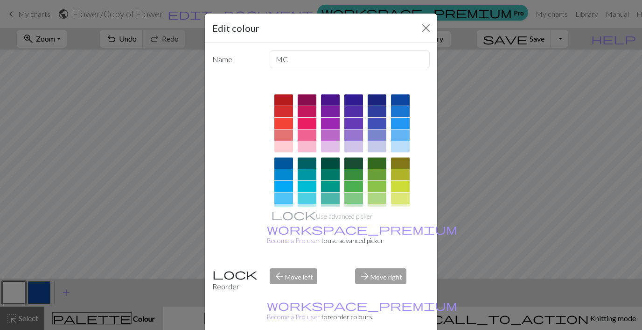
click at [282, 196] on div at bounding box center [283, 197] width 19 height 11
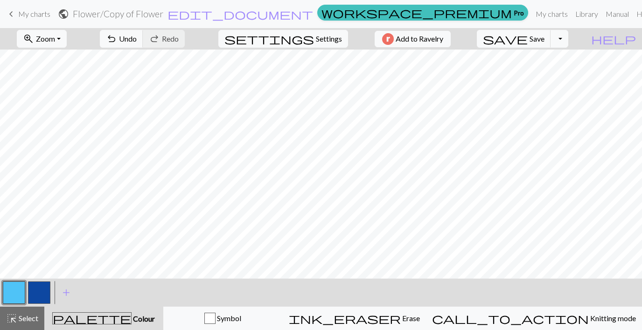
click at [9, 284] on button "button" at bounding box center [14, 292] width 22 height 22
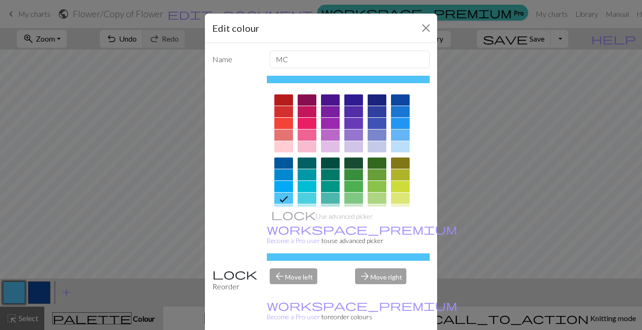
click at [400, 145] on div at bounding box center [400, 146] width 19 height 11
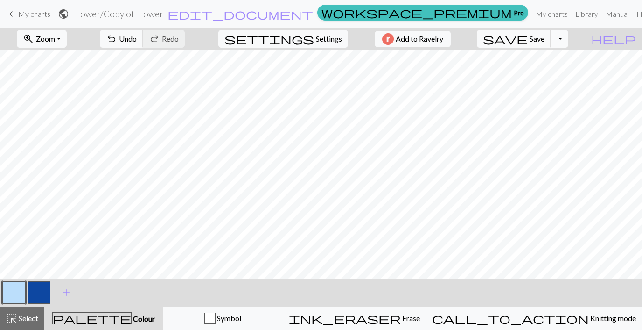
click at [569, 42] on button "Toggle Dropdown" at bounding box center [560, 39] width 18 height 18
click at [556, 74] on button "save_alt Download" at bounding box center [491, 74] width 154 height 15
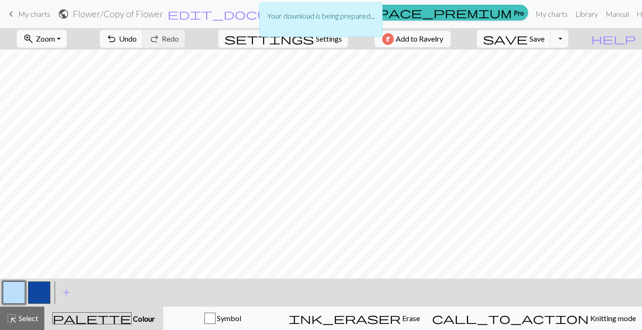
click at [298, 21] on p "Your download is being prepared..." at bounding box center [320, 15] width 107 height 11
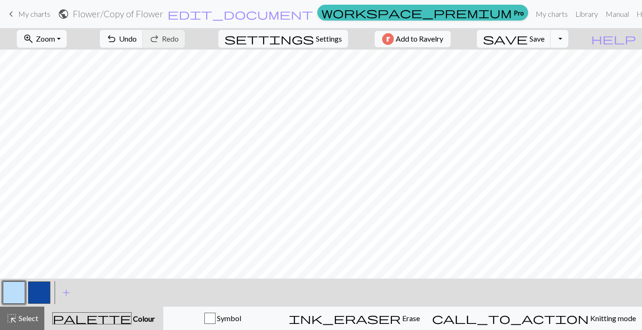
click at [569, 39] on button "Toggle Dropdown" at bounding box center [560, 39] width 18 height 18
click at [558, 73] on button "save_alt Download" at bounding box center [491, 74] width 154 height 15
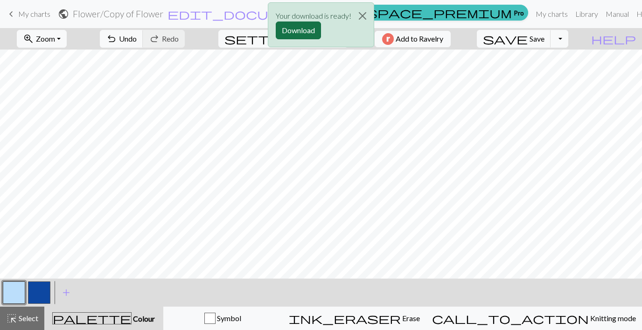
click at [302, 30] on button "Download" at bounding box center [298, 30] width 45 height 18
click at [360, 11] on button "Close" at bounding box center [363, 16] width 22 height 26
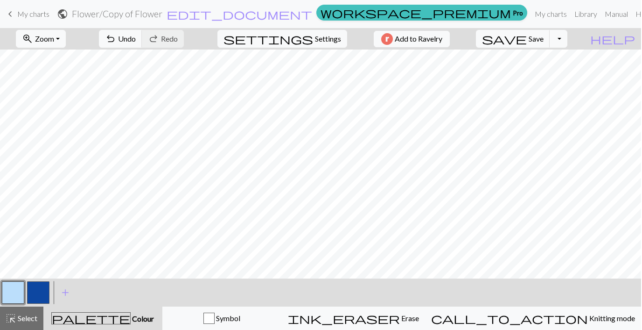
scroll to position [-1, 1]
